Goal: Information Seeking & Learning: Learn about a topic

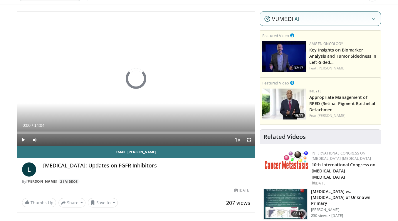
scroll to position [34, 0]
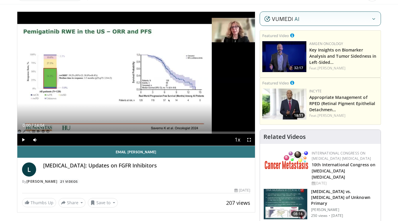
click at [22, 138] on span "Video Player" at bounding box center [23, 140] width 12 height 12
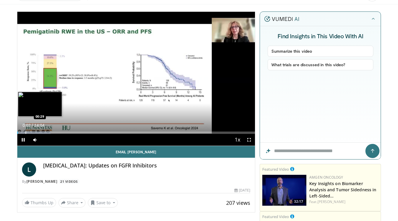
click at [26, 131] on div "Progress Bar" at bounding box center [26, 132] width 1 height 2
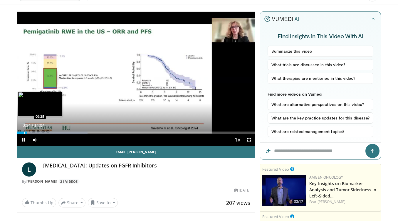
click at [24, 132] on div "Progress Bar" at bounding box center [24, 132] width 1 height 2
click at [42, 132] on div "Progress Bar" at bounding box center [42, 132] width 1 height 2
click at [41, 132] on video-js "**********" at bounding box center [136, 79] width 238 height 134
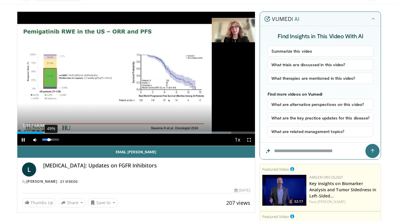
click at [49, 139] on div "Volume Level" at bounding box center [45, 139] width 7 height 2
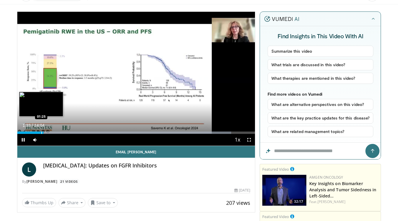
click at [41, 132] on div "Progress Bar" at bounding box center [41, 132] width 1 height 2
click at [50, 133] on div "Progress Bar" at bounding box center [50, 132] width 1 height 2
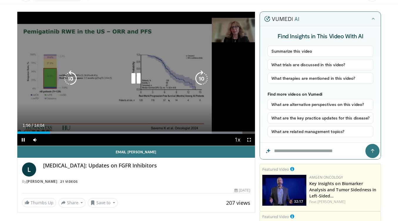
click at [48, 132] on div "01:56" at bounding box center [33, 132] width 33 height 2
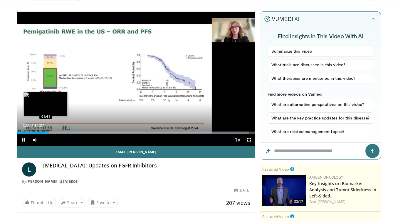
click at [45, 132] on div "01:50" at bounding box center [32, 132] width 31 height 2
click at [43, 131] on div "Progress Bar" at bounding box center [43, 132] width 1 height 2
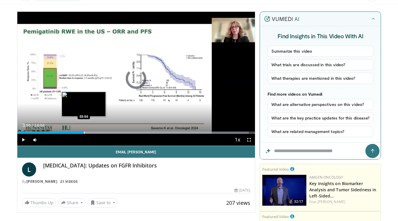
click at [84, 131] on div "Progress Bar" at bounding box center [84, 132] width 1 height 2
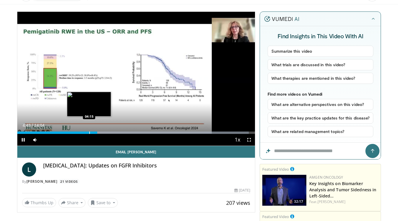
click at [89, 132] on div "Progress Bar" at bounding box center [89, 132] width 1 height 2
click at [85, 132] on div "Progress Bar" at bounding box center [85, 132] width 1 height 2
click at [81, 132] on div "Progress Bar" at bounding box center [81, 132] width 1 height 2
click at [89, 131] on div "Progress Bar" at bounding box center [89, 132] width 1 height 2
click at [92, 131] on div "Progress Bar" at bounding box center [92, 132] width 1 height 2
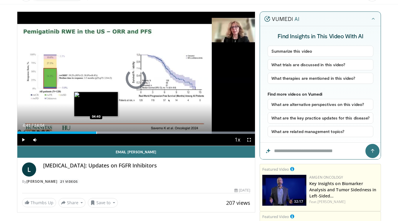
click at [96, 132] on div "Progress Bar" at bounding box center [96, 132] width 1 height 2
click at [100, 132] on div "Progress Bar" at bounding box center [100, 132] width 1 height 2
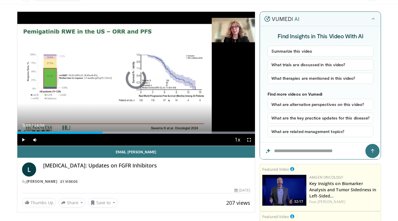
click at [103, 131] on div "Progress Bar" at bounding box center [103, 132] width 1 height 2
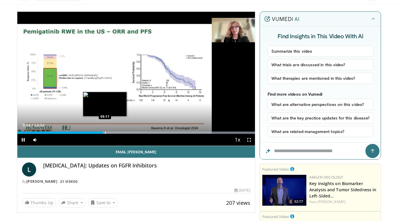
click at [105, 131] on div "Progress Bar" at bounding box center [105, 132] width 1 height 2
click at [104, 132] on div "Progress Bar" at bounding box center [104, 132] width 1 height 2
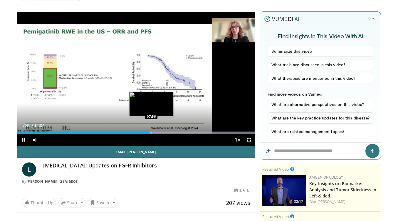
click at [152, 132] on div "Progress Bar" at bounding box center [152, 132] width 1 height 2
click at [154, 132] on div "Progress Bar" at bounding box center [154, 132] width 1 height 2
click at [157, 132] on div "Progress Bar" at bounding box center [157, 132] width 1 height 2
click at [160, 131] on div "Progress Bar" at bounding box center [160, 132] width 1 height 2
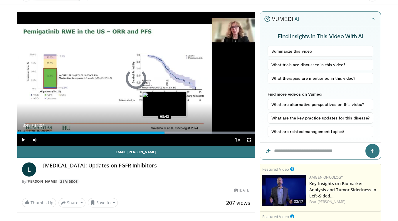
click at [165, 131] on div "Progress Bar" at bounding box center [165, 132] width 1 height 2
click at [169, 130] on div "Loaded : 100.00% 08:44 09:00" at bounding box center [136, 131] width 238 height 6
click at [165, 131] on div "Progress Bar" at bounding box center [165, 132] width 1 height 2
click at [163, 132] on div "Progress Bar" at bounding box center [163, 132] width 1 height 2
click at [162, 131] on div "Progress Bar" at bounding box center [162, 132] width 1 height 2
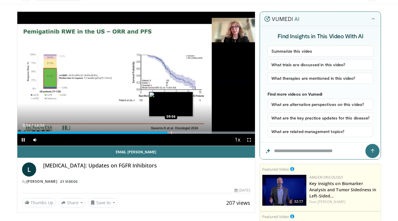
click at [171, 132] on div "Progress Bar" at bounding box center [171, 132] width 1 height 2
click at [174, 132] on div "Progress Bar" at bounding box center [174, 132] width 1 height 2
click at [172, 132] on div "Progress Bar" at bounding box center [172, 132] width 1 height 2
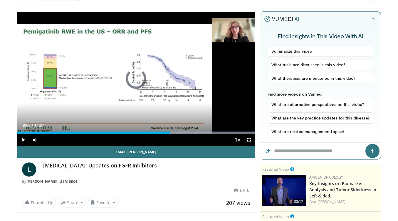
click at [170, 132] on div "Progress Bar" at bounding box center [170, 132] width 1 height 2
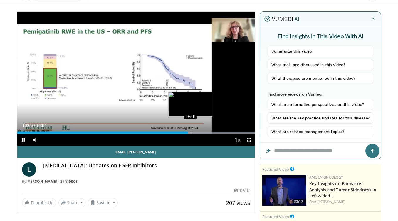
click at [191, 132] on div "Progress Bar" at bounding box center [191, 132] width 1 height 2
click at [194, 132] on div "Progress Bar" at bounding box center [194, 132] width 1 height 2
click at [198, 132] on div "Progress Bar" at bounding box center [198, 132] width 1 height 2
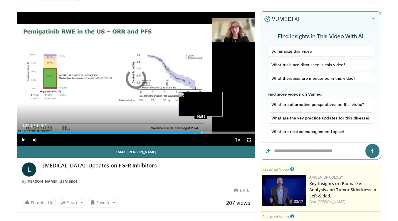
click at [201, 132] on div "Progress Bar" at bounding box center [201, 132] width 1 height 2
click at [204, 132] on div "Progress Bar" at bounding box center [204, 132] width 1 height 2
click at [209, 131] on div "Progress Bar" at bounding box center [209, 132] width 1 height 2
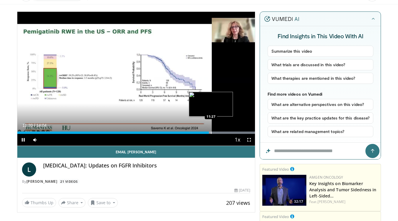
click at [211, 131] on div "Progress Bar" at bounding box center [211, 132] width 1 height 2
click at [213, 131] on div "Progress Bar" at bounding box center [213, 132] width 1 height 2
click at [215, 131] on div "Progress Bar" at bounding box center [215, 132] width 1 height 2
click at [219, 131] on div "Progress Bar" at bounding box center [219, 132] width 1 height 2
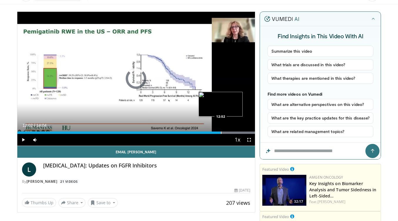
click at [221, 131] on div "Progress Bar" at bounding box center [221, 132] width 1 height 2
click at [226, 131] on div "Progress Bar" at bounding box center [226, 132] width 1 height 2
click at [229, 131] on div "Progress Bar" at bounding box center [229, 132] width 1 height 2
click at [233, 131] on div "Progress Bar" at bounding box center [233, 132] width 1 height 2
click at [235, 131] on div "Progress Bar" at bounding box center [235, 132] width 1 height 2
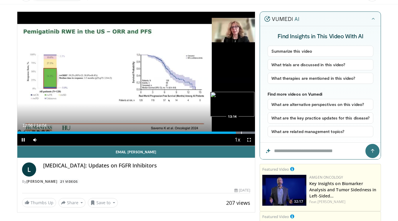
click at [241, 131] on div "Progress Bar" at bounding box center [241, 132] width 1 height 2
click at [245, 131] on div "Progress Bar" at bounding box center [245, 132] width 1 height 2
click at [249, 131] on div "Loaded : 100.00% 13:29 13:45" at bounding box center [136, 131] width 238 height 6
click at [218, 133] on div "Progress Bar" at bounding box center [218, 132] width 1 height 2
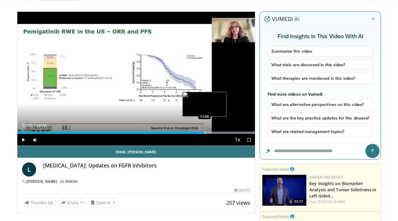
click at [205, 133] on div "Progress Bar" at bounding box center [205, 132] width 1 height 2
click at [213, 133] on div "Progress Bar" at bounding box center [213, 132] width 1 height 2
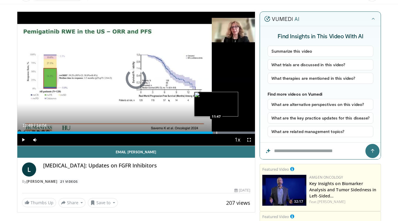
click at [217, 132] on div "Progress Bar" at bounding box center [216, 132] width 1 height 2
click at [219, 132] on div "Progress Bar" at bounding box center [219, 132] width 1 height 2
click at [224, 132] on div "Progress Bar" at bounding box center [224, 132] width 1 height 2
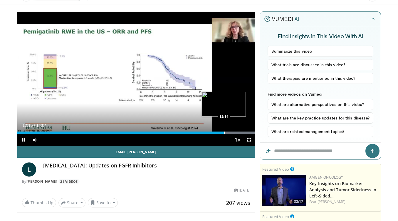
click at [225, 132] on div "Progress Bar" at bounding box center [224, 132] width 1 height 2
click at [220, 132] on div "Progress Bar" at bounding box center [220, 132] width 1 height 2
click at [217, 132] on video-js "**********" at bounding box center [136, 79] width 238 height 134
click at [218, 132] on video-js "**********" at bounding box center [136, 79] width 238 height 134
click at [218, 133] on div "Progress Bar" at bounding box center [218, 132] width 1 height 2
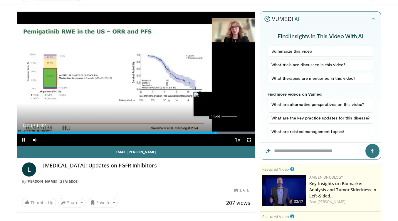
click at [216, 133] on div "Progress Bar" at bounding box center [216, 132] width 1 height 2
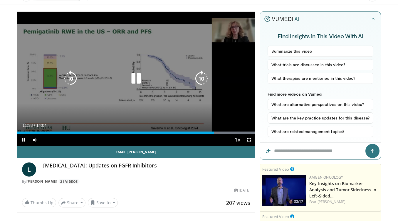
click at [138, 81] on icon "Video Player" at bounding box center [136, 78] width 16 height 16
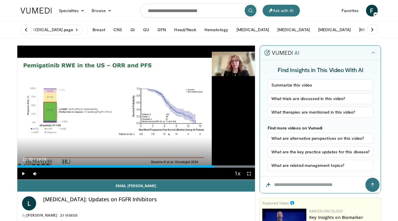
scroll to position [0, 0]
click at [177, 10] on input "Search topics, interventions" at bounding box center [198, 11] width 117 height 14
type input "****"
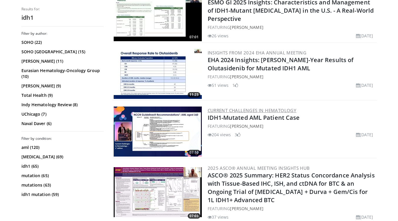
scroll to position [382, 0]
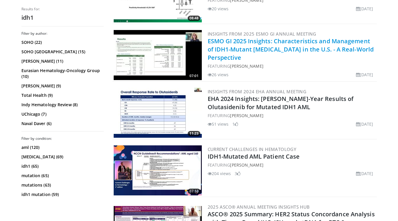
click at [240, 46] on link "ESMO GI 2025 Insights: Characteristics and Management of IDH1-Mutant Cholangioc…" at bounding box center [291, 49] width 166 height 24
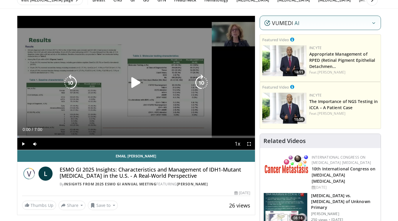
scroll to position [35, 0]
